Goal: Transaction & Acquisition: Subscribe to service/newsletter

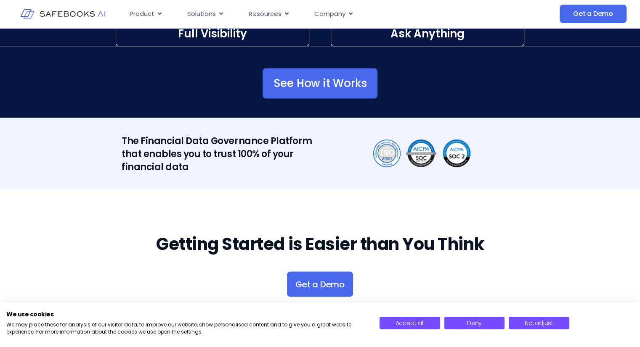
scroll to position [1458, 0]
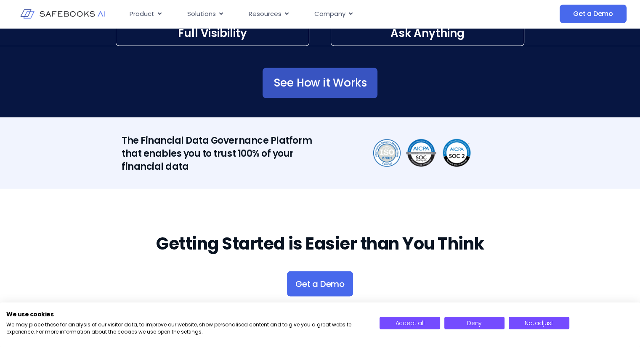
click at [305, 79] on span "See How it Works" at bounding box center [319, 83] width 93 height 8
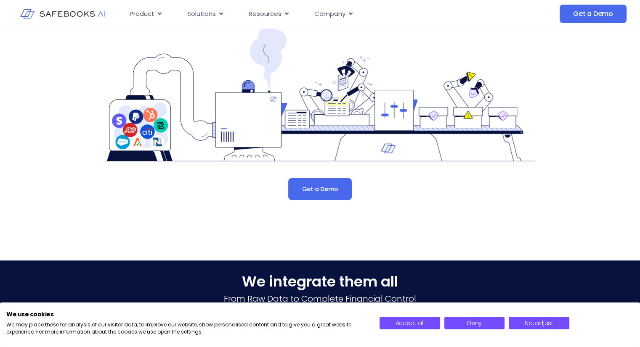
scroll to position [109, 0]
click at [289, 201] on div "Finance Teams Deserve a Platform That Works as Hard as They Do Safebooks connec…" at bounding box center [320, 84] width 478 height 331
click at [314, 193] on link "Get a Demo" at bounding box center [319, 189] width 63 height 22
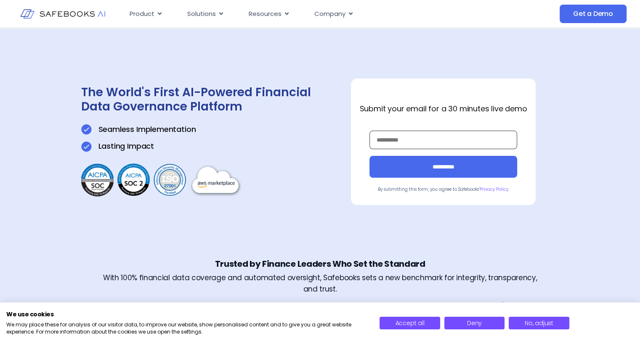
click at [404, 140] on input "Work Email *" at bounding box center [443, 140] width 148 height 19
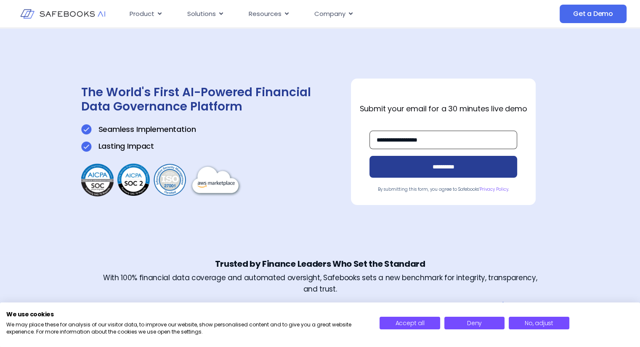
type input "**********"
click at [431, 173] on input "**********" at bounding box center [443, 167] width 148 height 22
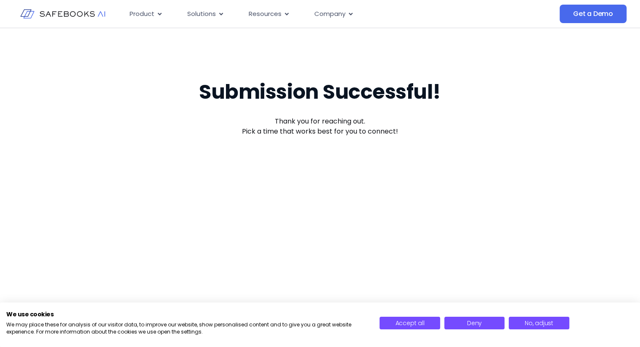
click at [82, 16] on img at bounding box center [62, 14] width 85 height 24
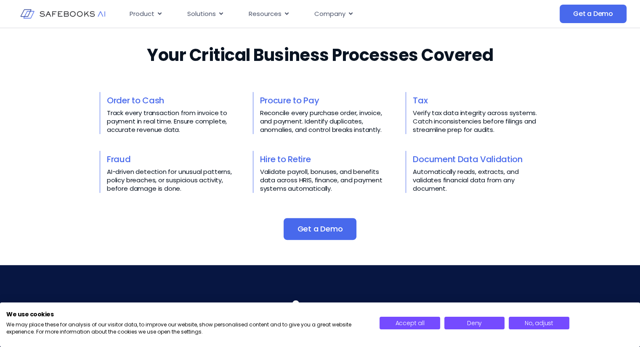
scroll to position [347, 0]
drag, startPoint x: 313, startPoint y: 177, endPoint x: 323, endPoint y: 187, distance: 14.3
click at [323, 187] on p "Validate payroll, bonuses, and benefits data across HRIS, finance, and payment …" at bounding box center [323, 180] width 127 height 25
click at [286, 98] on link "Procure to Pay" at bounding box center [289, 101] width 59 height 12
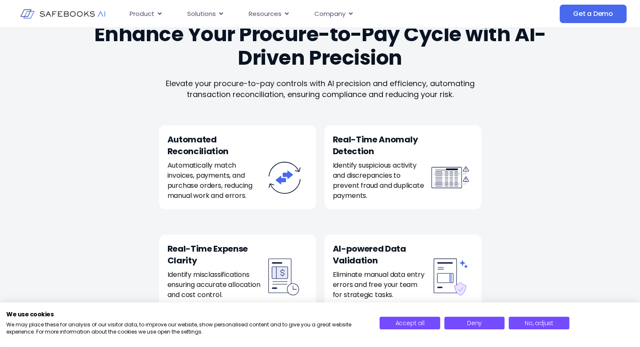
scroll to position [811, 0]
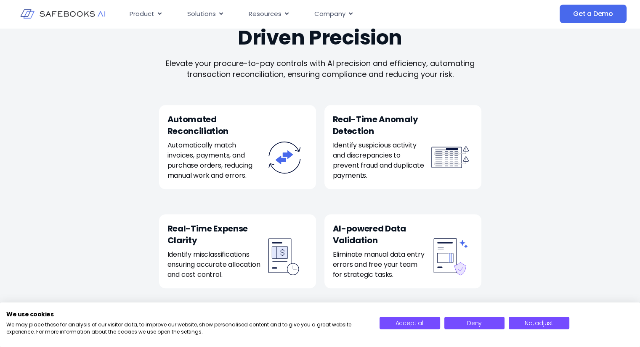
drag, startPoint x: 214, startPoint y: 150, endPoint x: 386, endPoint y: 183, distance: 174.7
click at [386, 183] on div "Automated Reconciliation​​ Automatically match invoices, payments, and purchase…" at bounding box center [320, 147] width 322 height 84
click at [384, 181] on div "Real-Time Anomaly Detection Identify suspicious activity and discrepancies to p…" at bounding box center [402, 147] width 157 height 84
click at [384, 189] on div "Real-Time Anomaly Detection Identify suspicious activity and discrepancies to p…" at bounding box center [402, 147] width 157 height 84
click at [380, 189] on div "Real-Time Anomaly Detection Identify suspicious activity and discrepancies to p…" at bounding box center [402, 147] width 157 height 84
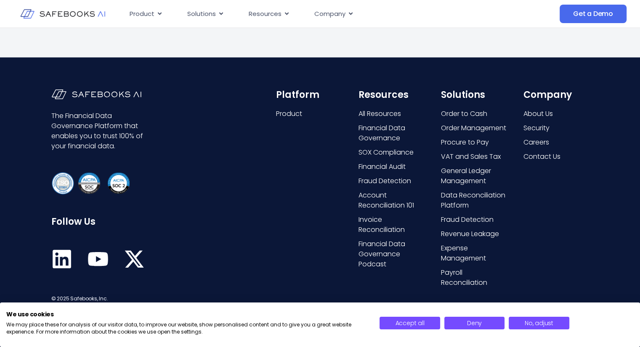
scroll to position [1993, 0]
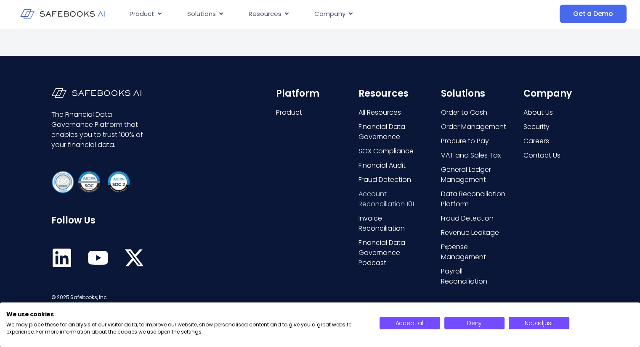
click at [375, 208] on span "Account Reconciliation 101" at bounding box center [391, 199] width 66 height 20
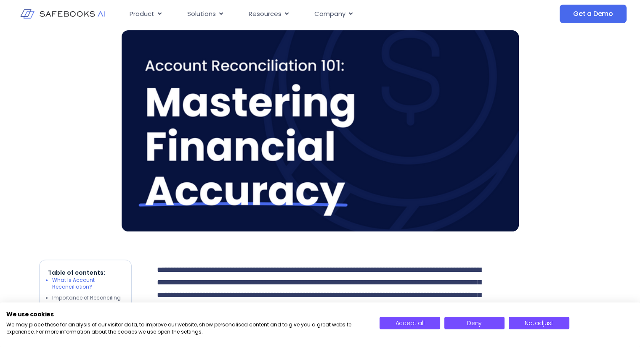
scroll to position [232, 0]
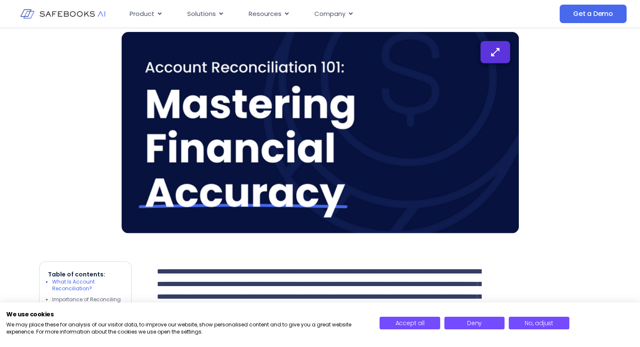
click at [491, 56] on button "button" at bounding box center [494, 52] width 29 height 22
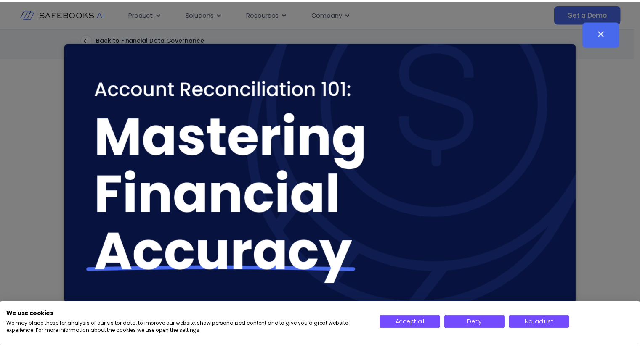
scroll to position [0, 0]
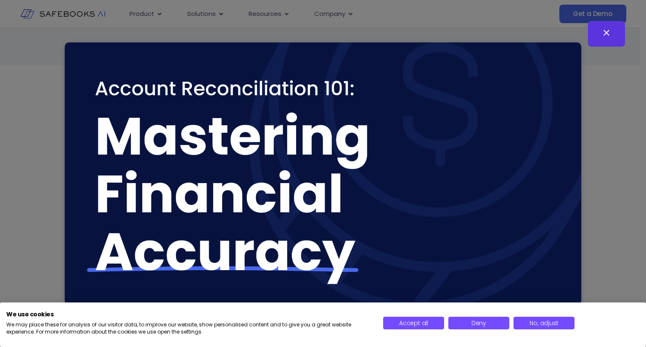
click at [602, 44] on button "button" at bounding box center [606, 34] width 37 height 26
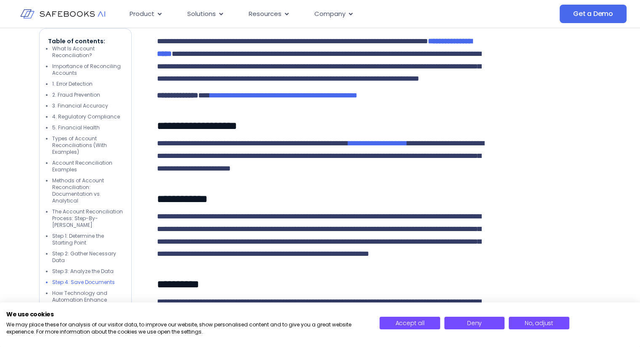
scroll to position [3859, 0]
